Goal: Information Seeking & Learning: Learn about a topic

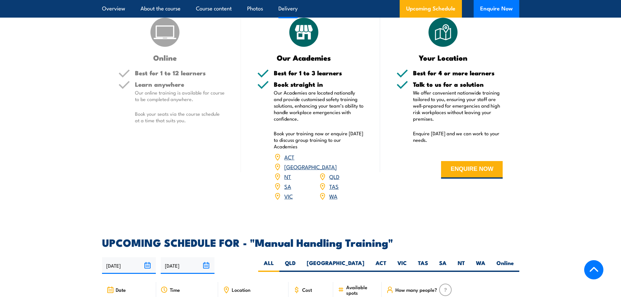
scroll to position [750, 0]
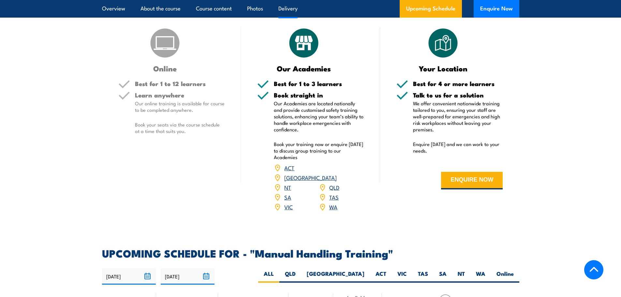
click at [167, 59] on img at bounding box center [165, 43] width 33 height 33
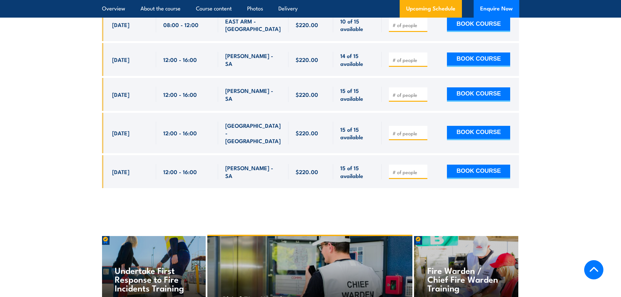
scroll to position [1044, 0]
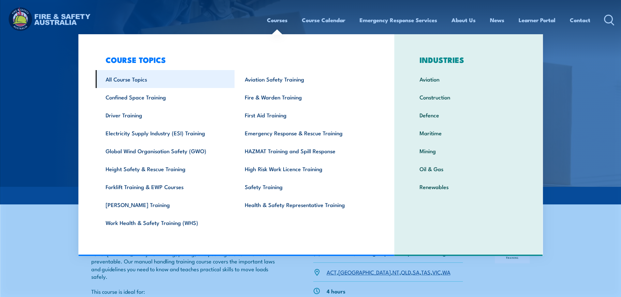
click at [136, 82] on link "All Course Topics" at bounding box center [165, 79] width 139 height 18
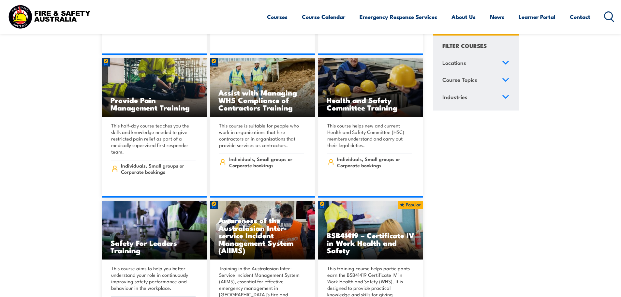
scroll to position [3621, 0]
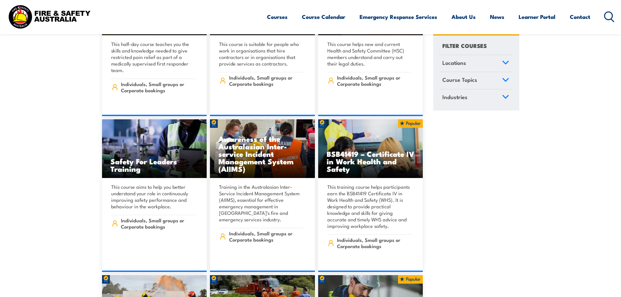
click at [504, 82] on icon at bounding box center [505, 80] width 7 height 5
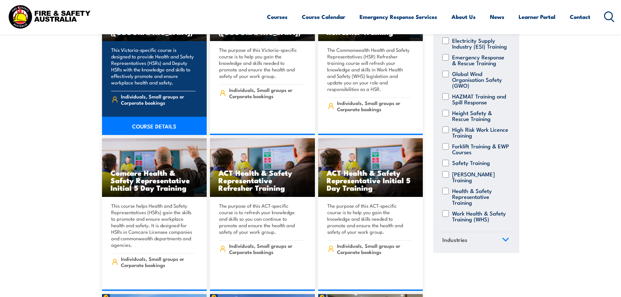
scroll to position [2903, 0]
